Goal: Book appointment/travel/reservation

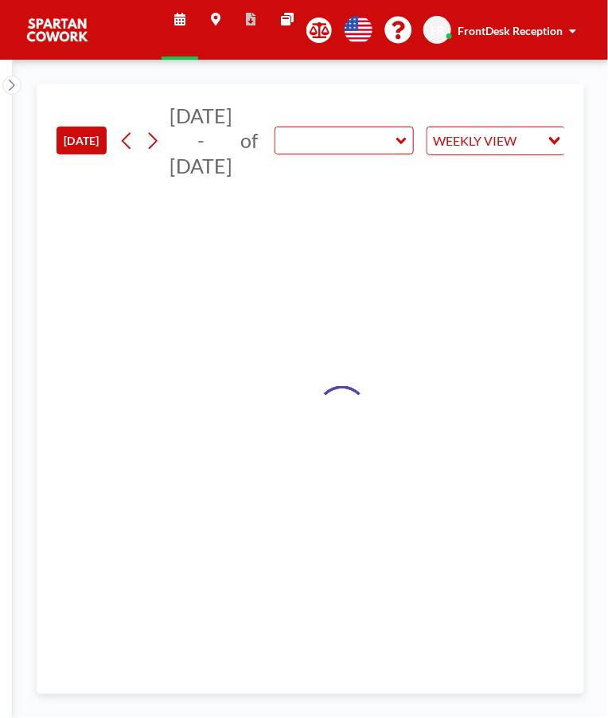
type input "Meeting Room"
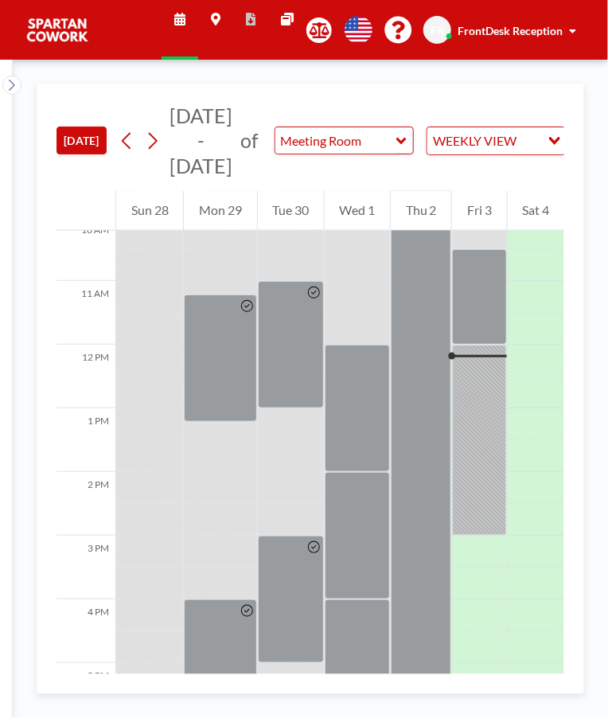
scroll to position [653, 0]
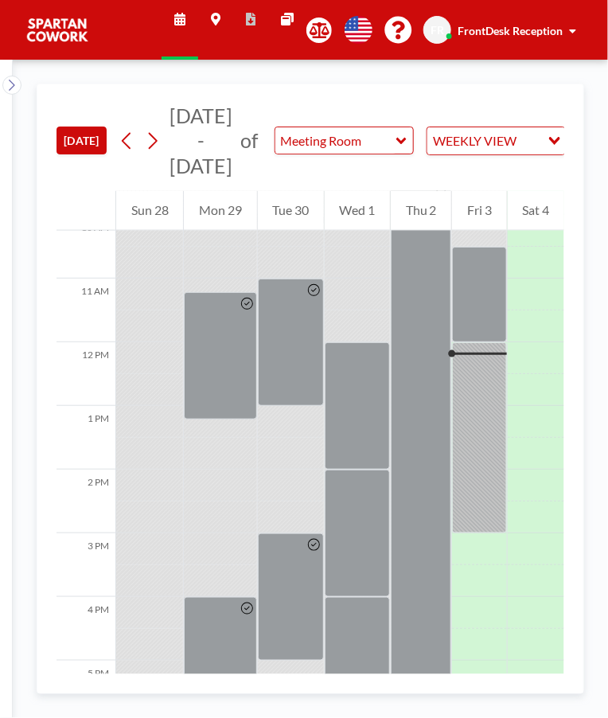
click at [478, 465] on div at bounding box center [479, 437] width 54 height 191
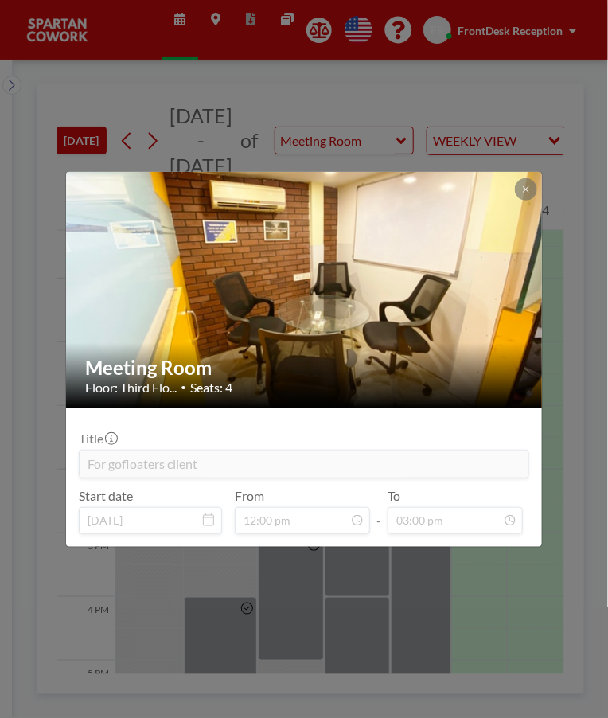
click at [530, 182] on button at bounding box center [526, 189] width 22 height 22
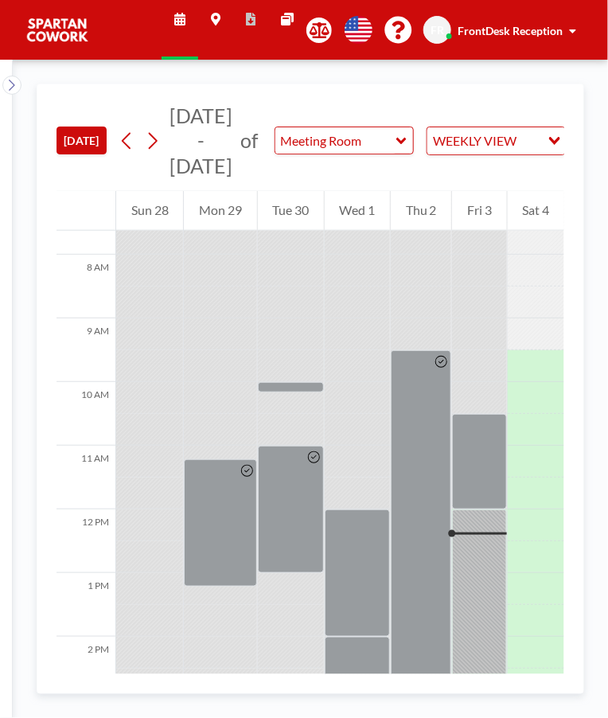
scroll to position [486, 0]
click at [483, 613] on div at bounding box center [479, 604] width 54 height 191
